Goal: Task Accomplishment & Management: Use online tool/utility

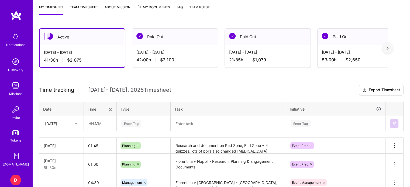
scroll to position [100, 0]
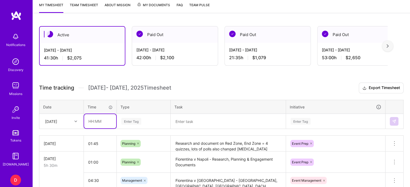
click at [91, 119] on input "text" at bounding box center [100, 121] width 32 height 14
type input "07:30"
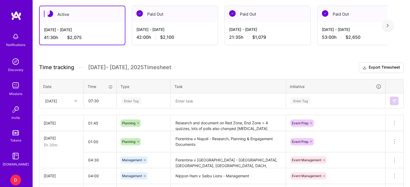
click at [133, 108] on div "Enter Tag" at bounding box center [143, 101] width 53 height 14
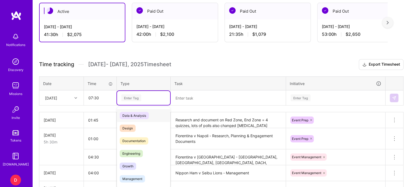
scroll to position [126, 0]
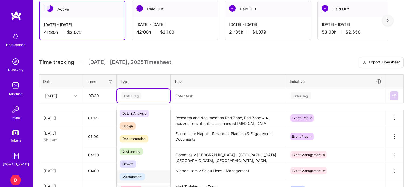
click at [137, 176] on span "Management" at bounding box center [132, 176] width 25 height 7
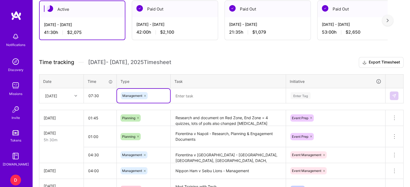
click at [187, 95] on textarea at bounding box center [228, 96] width 114 height 14
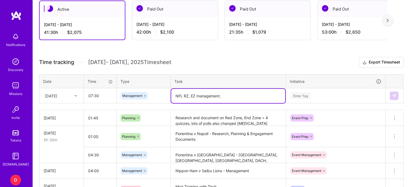
type textarea "NFL RZ, EZ management."
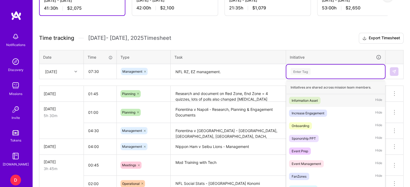
click at [300, 79] on div "option Information Asset focused, 1 of 31. 31 results available. Use Up and Dow…" at bounding box center [335, 72] width 99 height 14
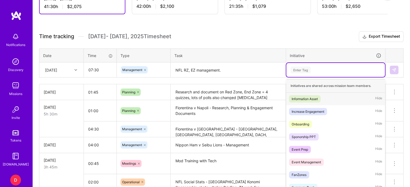
scroll to position [155, 0]
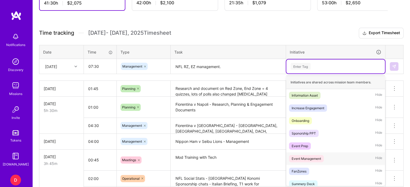
click at [307, 160] on div "Event Management" at bounding box center [305, 159] width 29 height 6
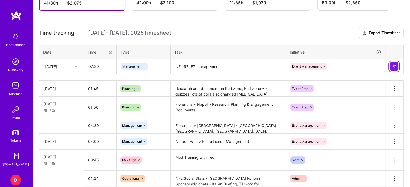
click at [392, 67] on img at bounding box center [394, 66] width 4 height 4
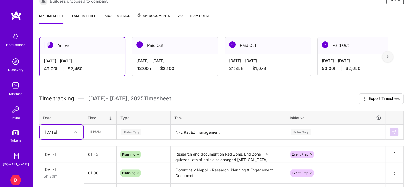
scroll to position [87, 0]
